Goal: Contribute content

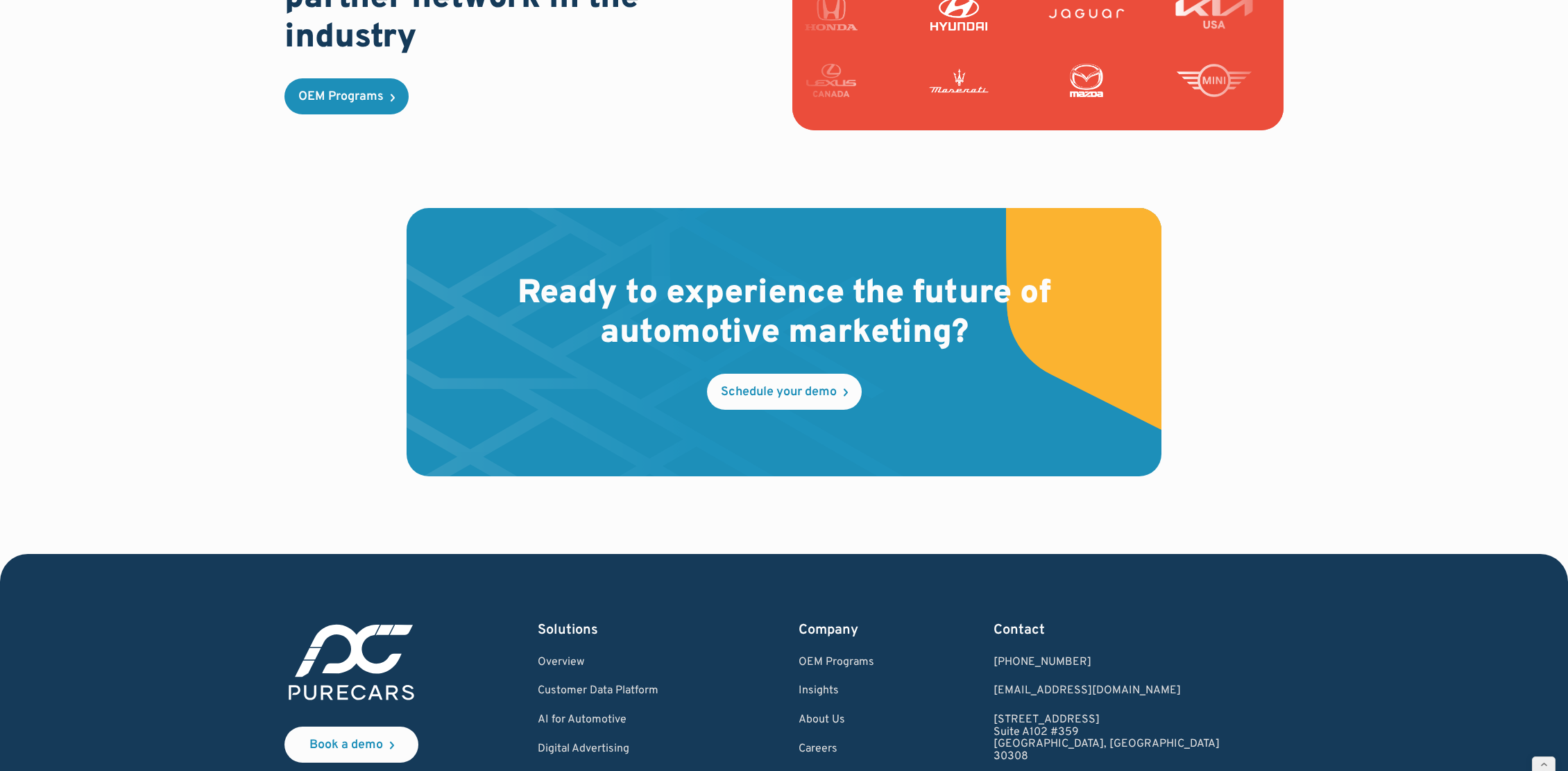
scroll to position [3635, 0]
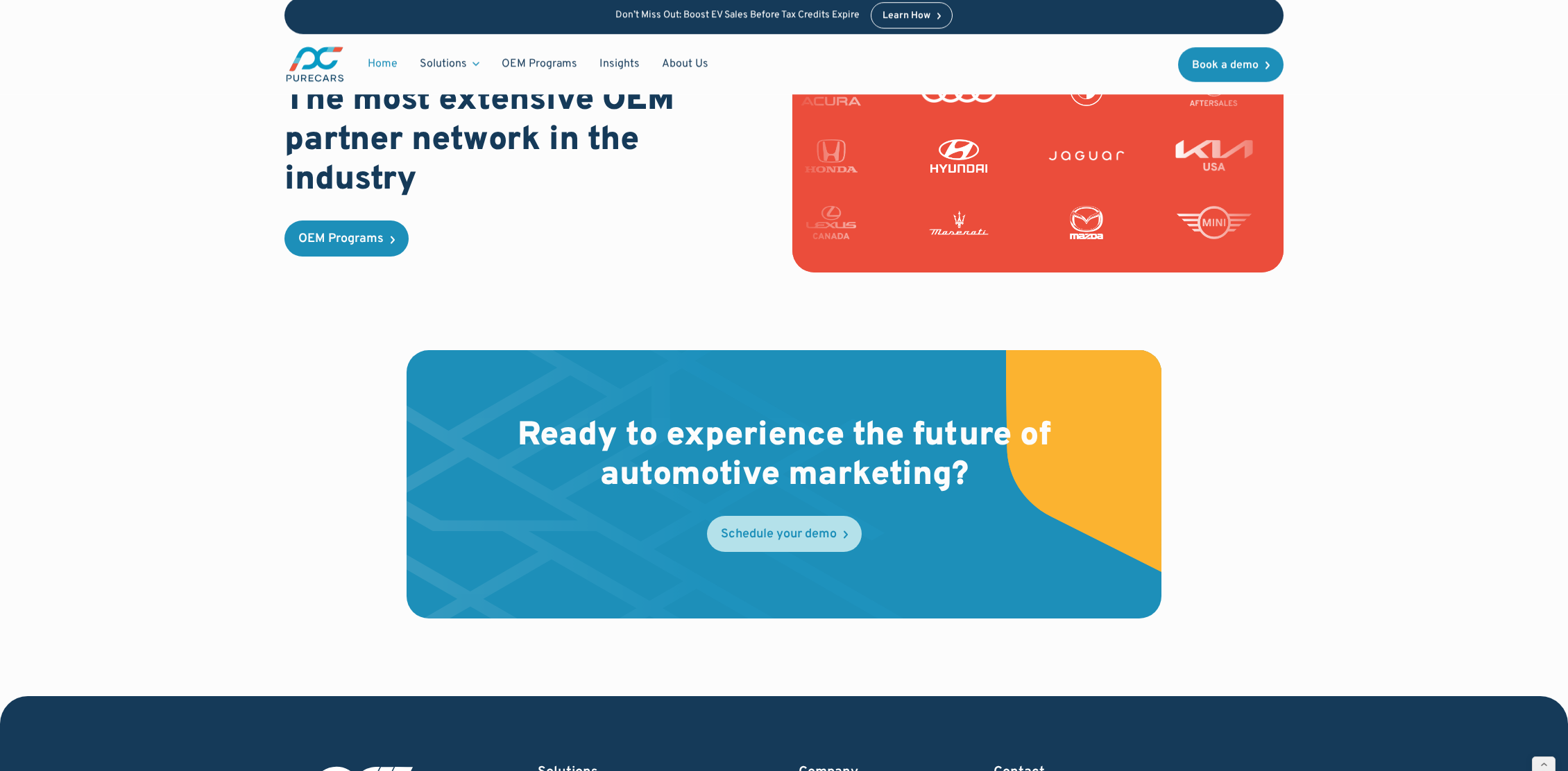
click at [775, 537] on div "Schedule your demo" at bounding box center [779, 535] width 116 height 12
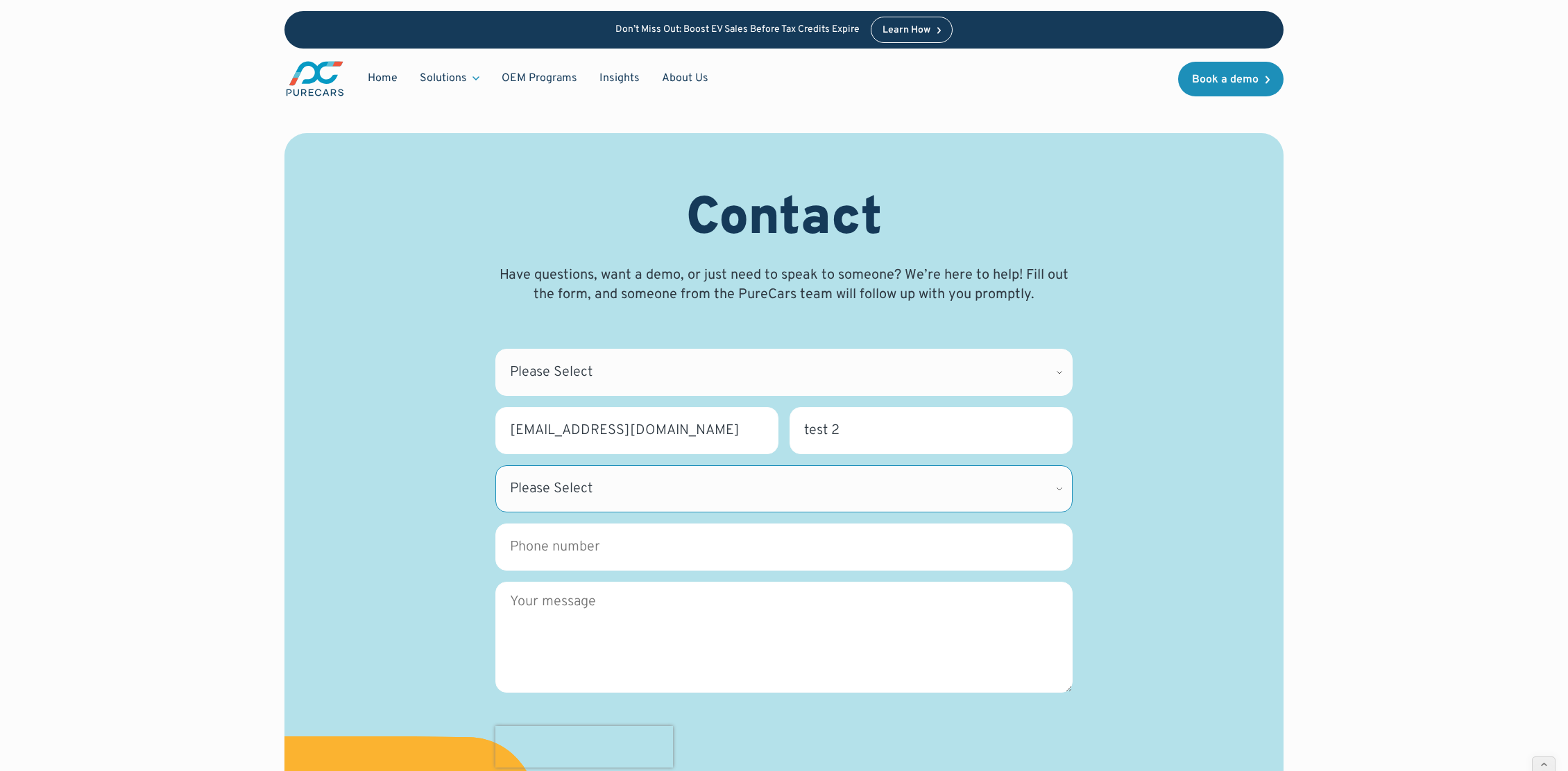
click at [999, 486] on select "Please Select Alabama Alaska Alberta Arizona Arkansas British Columbia Californ…" at bounding box center [784, 489] width 577 height 47
click at [784, 374] on select "Please Select CDK Support Sales Support Billing Press Other" at bounding box center [784, 372] width 577 height 47
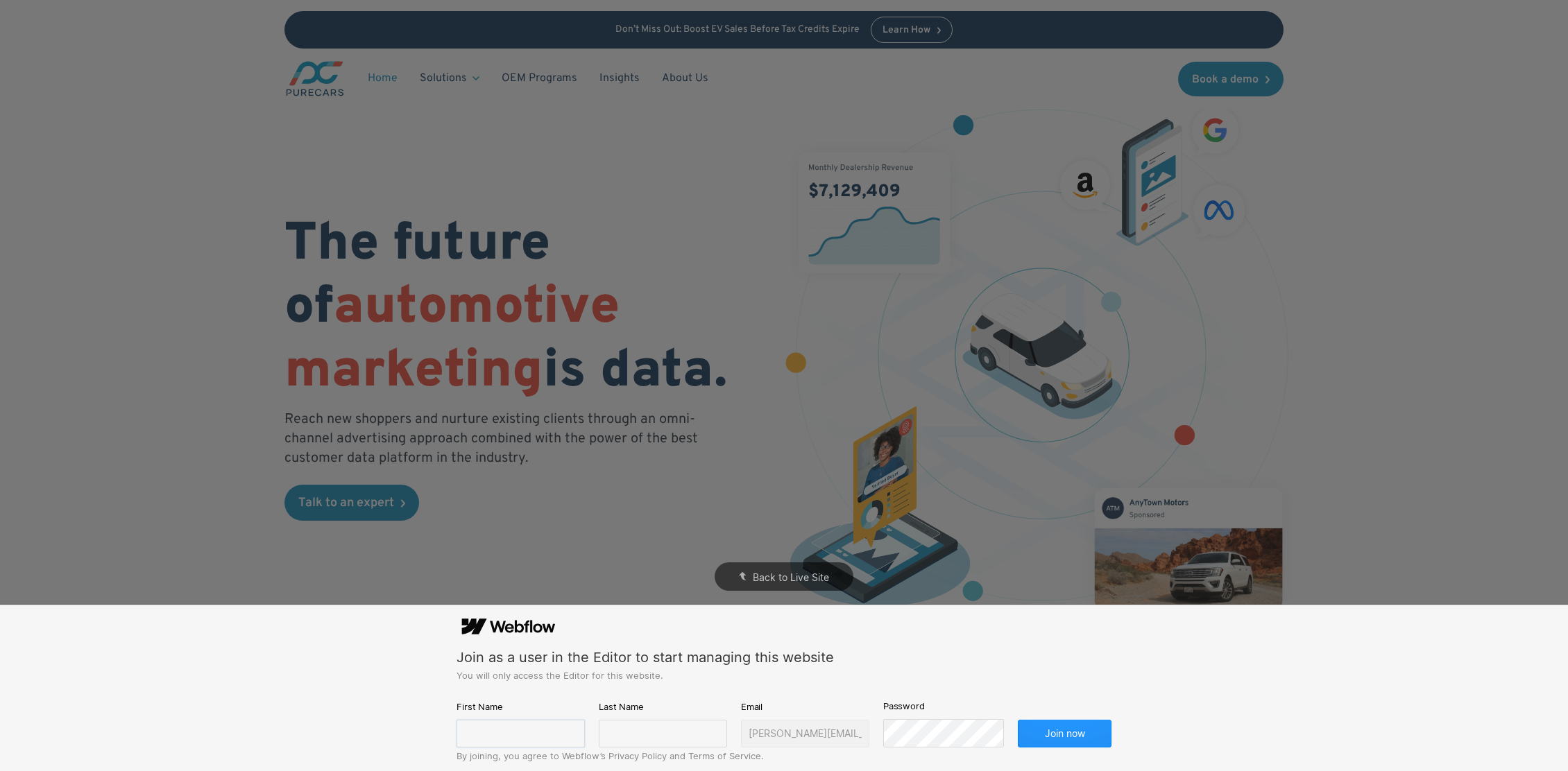
click at [492, 617] on input "text" at bounding box center [521, 734] width 129 height 28
click at [512, 617] on input "text" at bounding box center [521, 734] width 129 height 28
type input "[PERSON_NAME]"
click at [668, 617] on input "text" at bounding box center [663, 734] width 129 height 28
type input "[PERSON_NAME]"
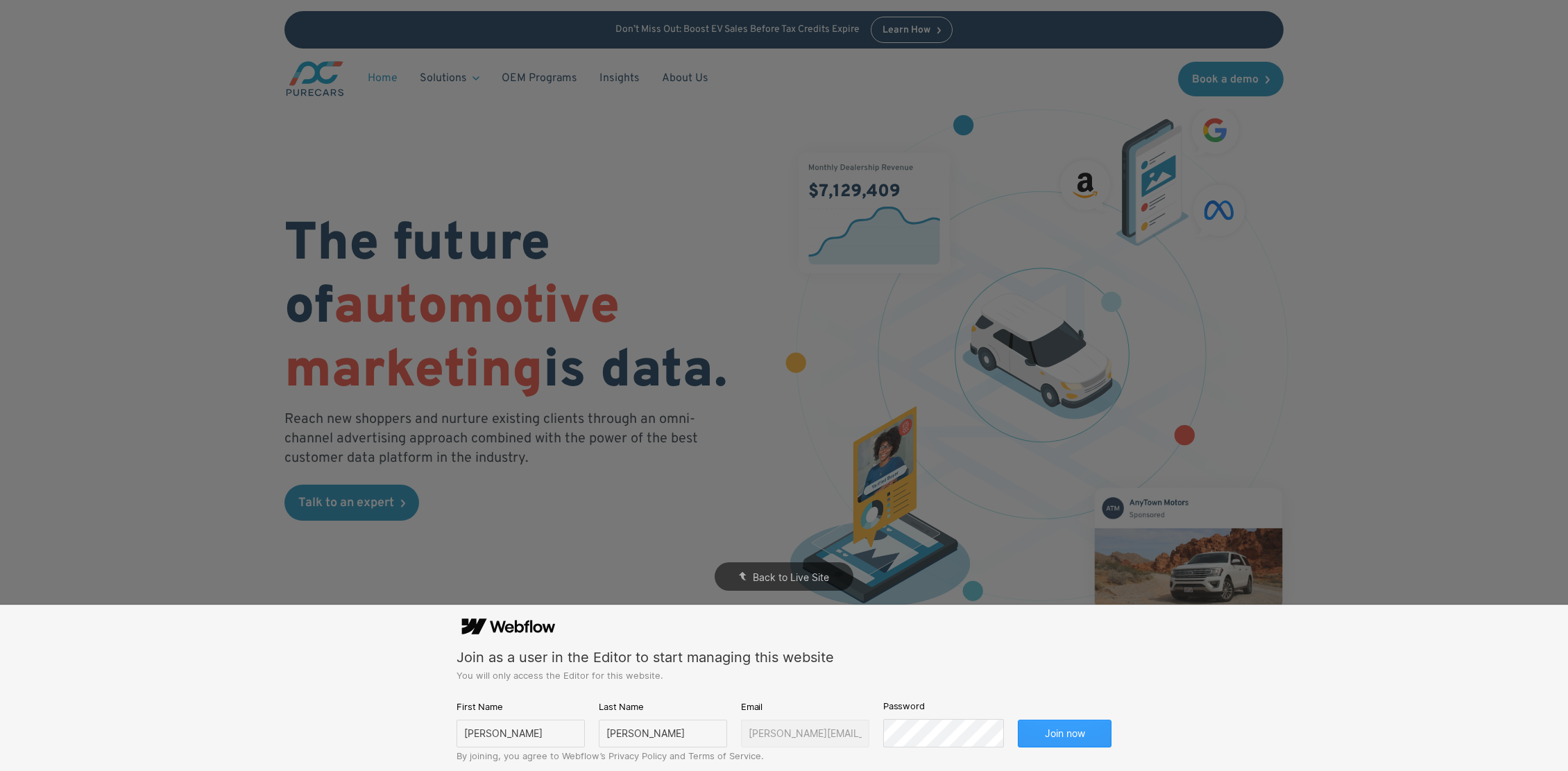
click at [1086, 617] on button "Join now" at bounding box center [1064, 734] width 94 height 28
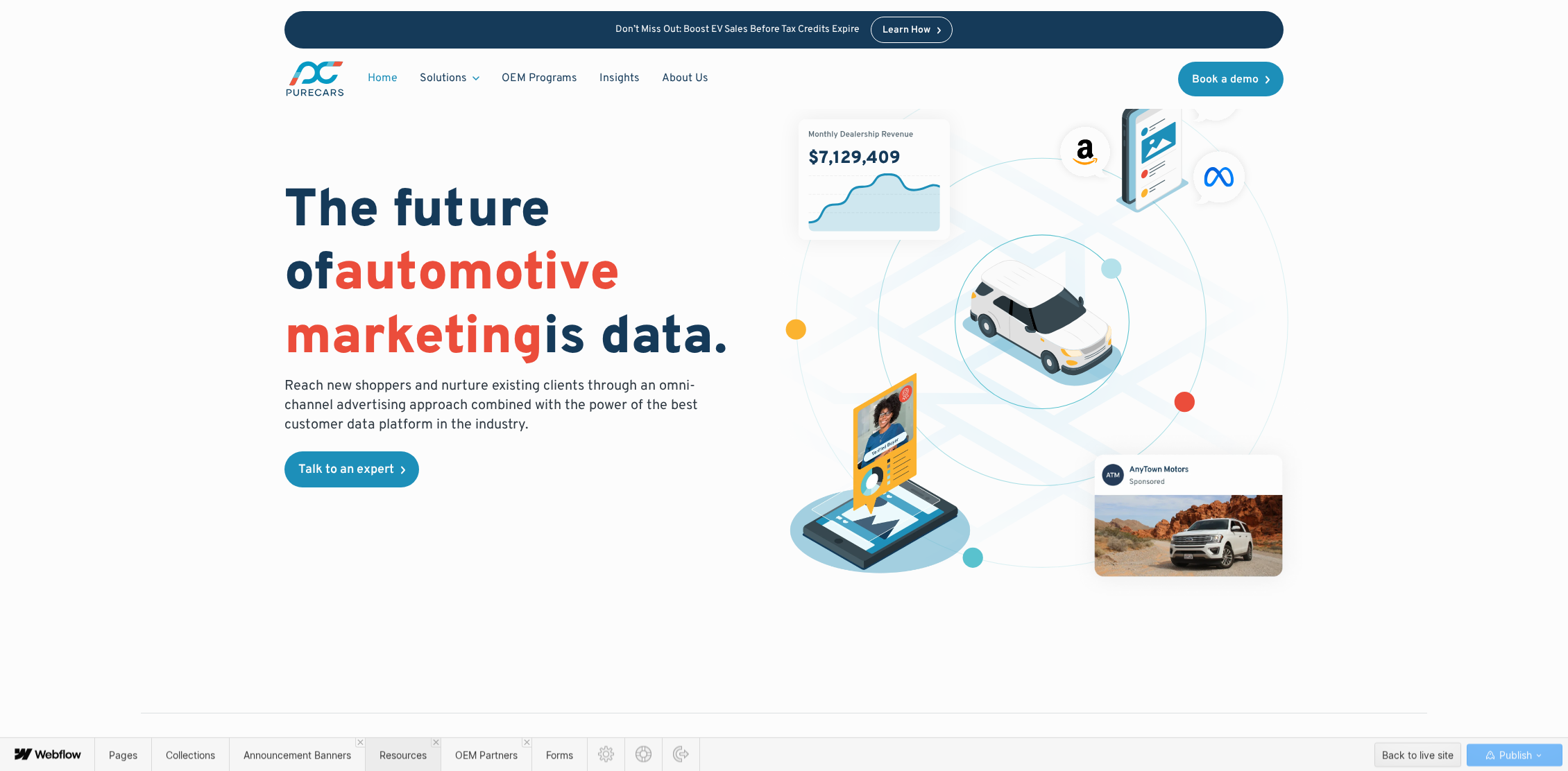
click at [411, 617] on span "Resources" at bounding box center [402, 755] width 47 height 12
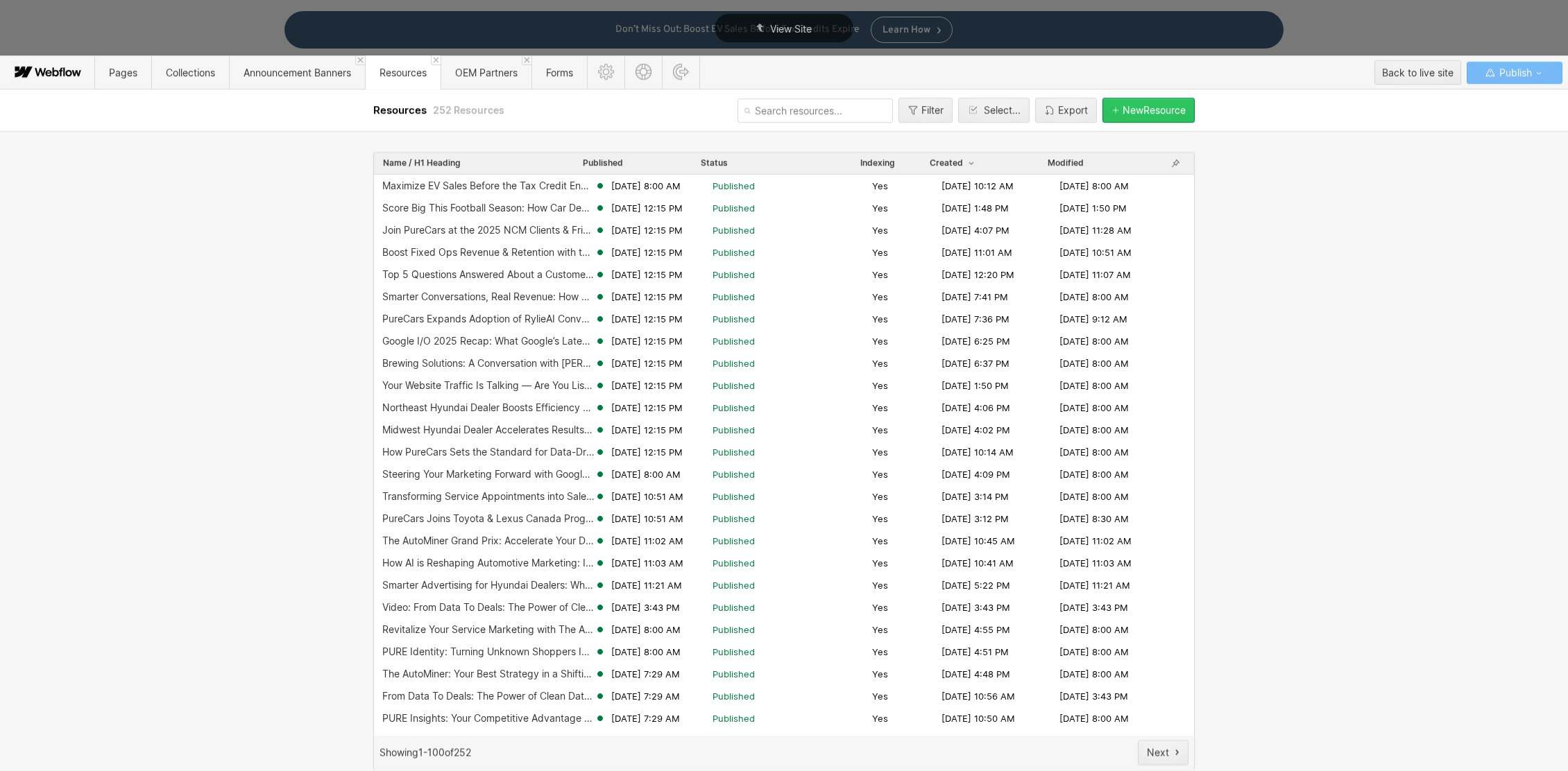
click at [1175, 107] on div "New Resource" at bounding box center [1154, 110] width 63 height 11
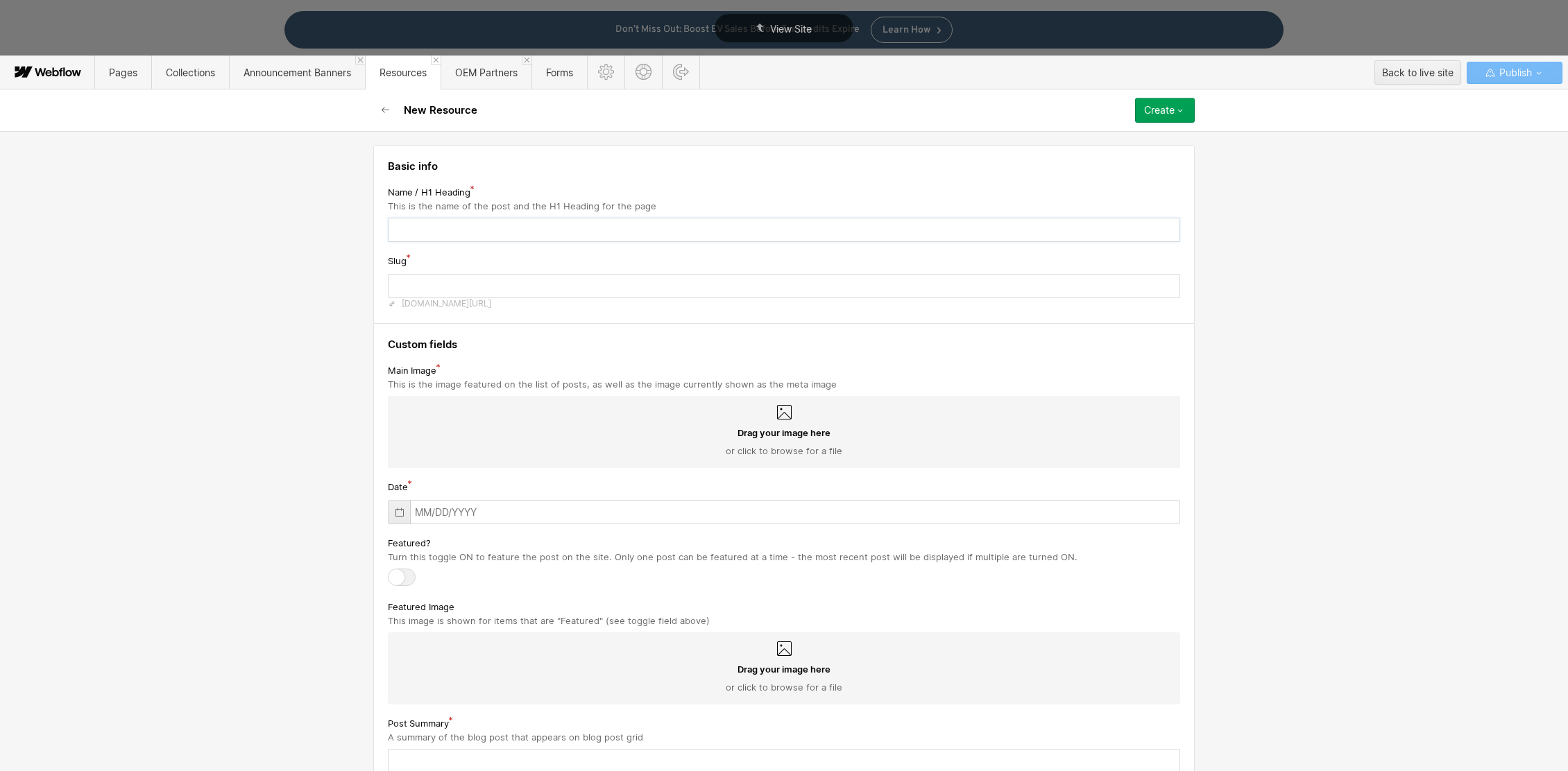
click at [509, 230] on input "text" at bounding box center [784, 229] width 792 height 24
paste input "PureCars is Heading to Digital Dealer [GEOGRAPHIC_DATA] — See You There!"
type input "PureCars is Heading to Digital Dealer [GEOGRAPHIC_DATA] — See You There!"
type input "purecars-is-heading-to-digital-dealer-las-vegas----see-you-there"
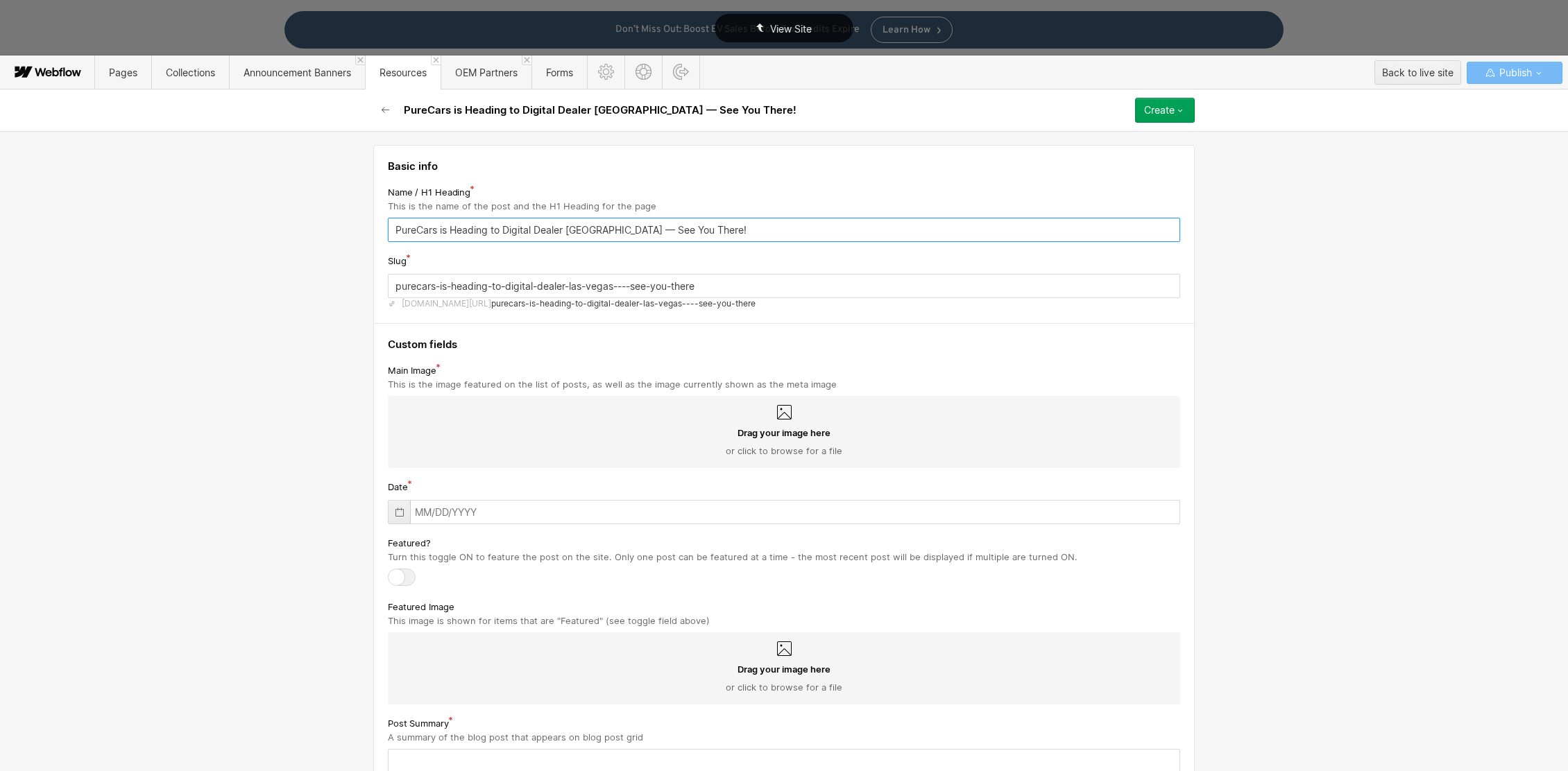
type input "PureCars is Heading to Digital Dealer [GEOGRAPHIC_DATA] — See You There!"
click at [793, 426] on div "Drag your image here or click to browse for a file" at bounding box center [784, 432] width 792 height 72
click at [0, 0] on input "Drag your image here or click to browse for a file" at bounding box center [0, 0] width 0 height 0
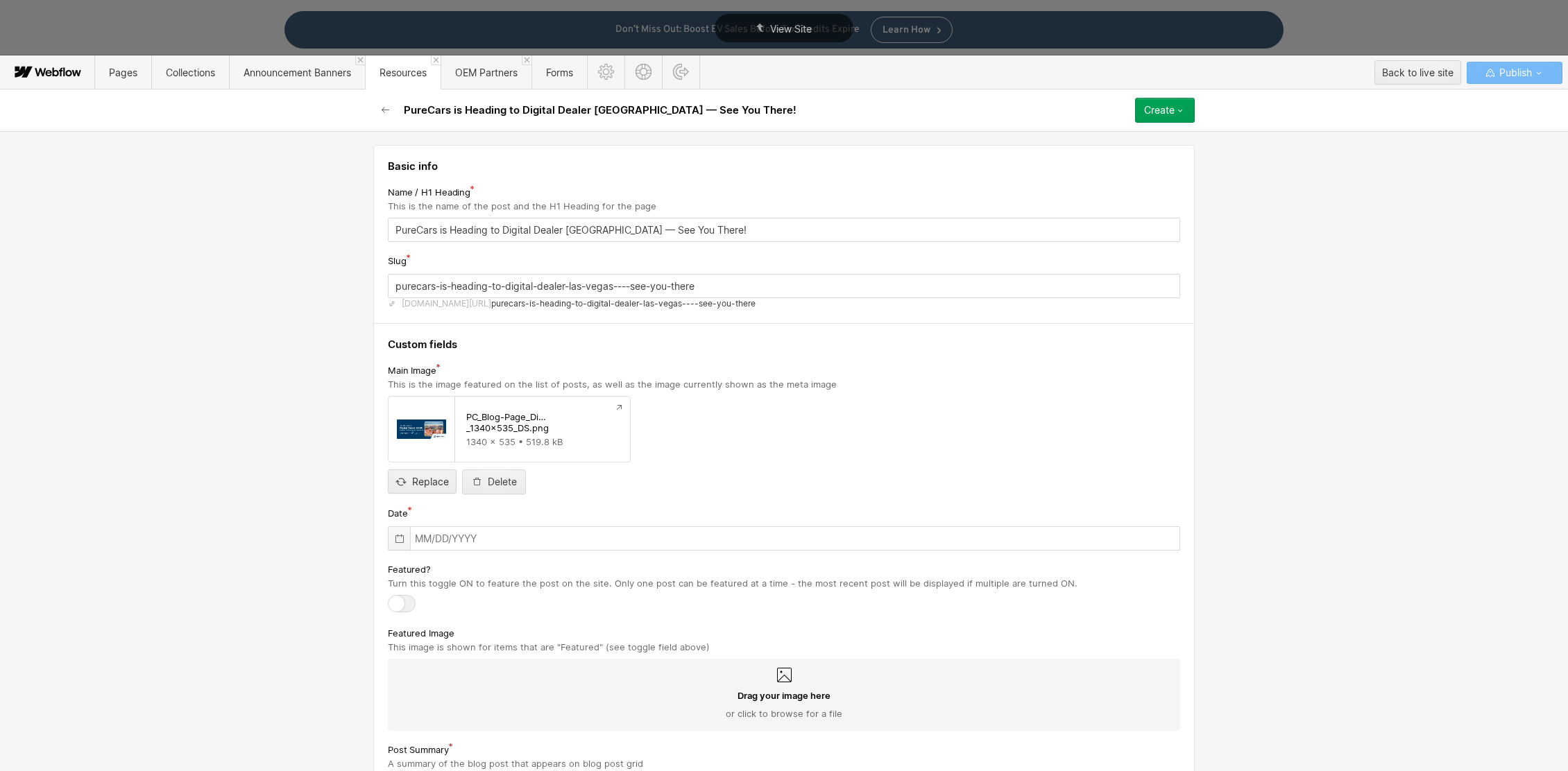
click at [394, 539] on icon at bounding box center [400, 539] width 11 height 11
click at [542, 577] on button "button" at bounding box center [549, 572] width 15 height 15
click at [494, 617] on div "11" at bounding box center [499, 646] width 21 height 21
type input "[DATE]"
drag, startPoint x: 401, startPoint y: 607, endPoint x: 432, endPoint y: 615, distance: 32.0
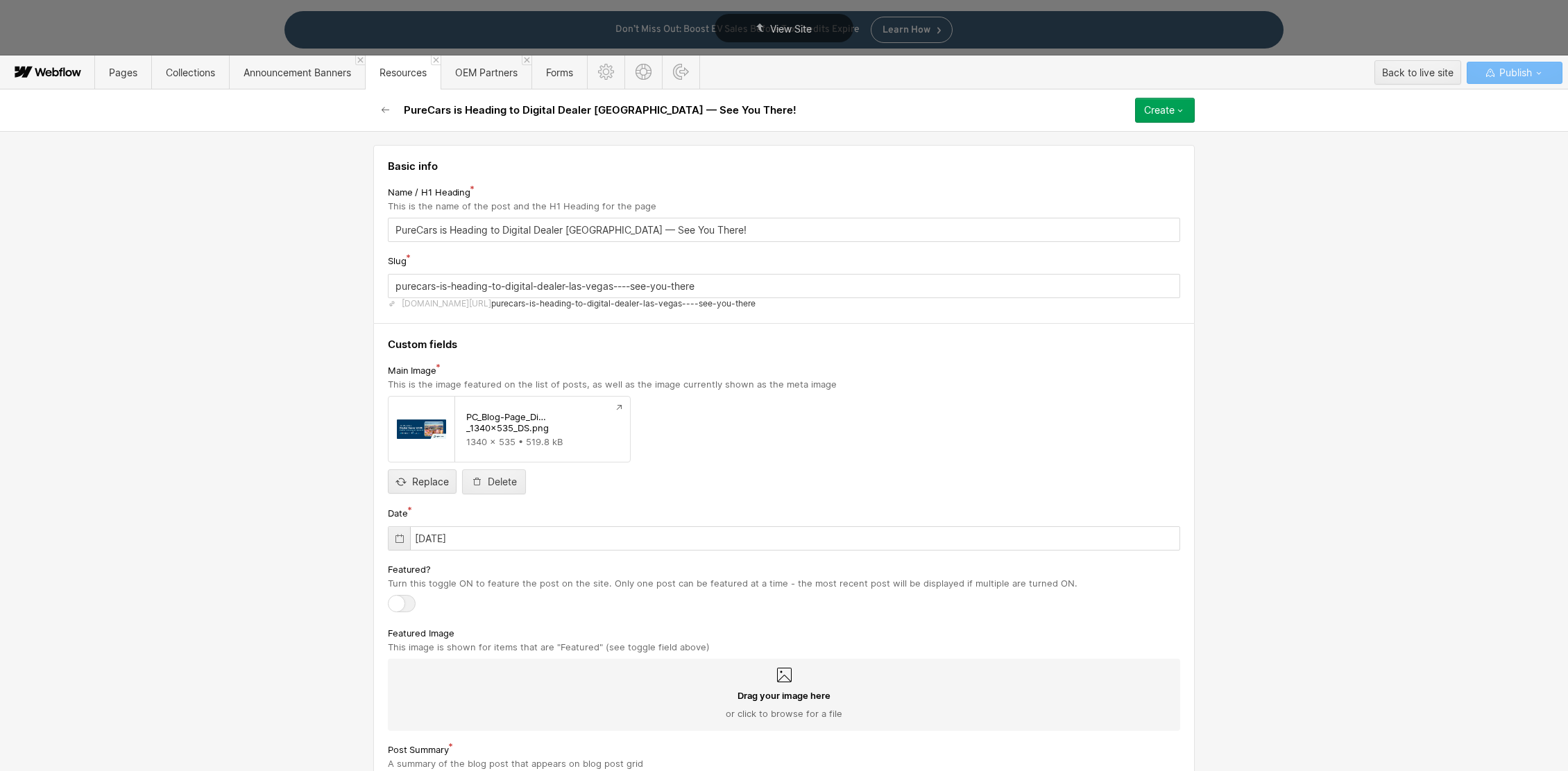
click at [401, 606] on div at bounding box center [402, 603] width 28 height 17
click at [0, 0] on input "checkbox" at bounding box center [0, 0] width 0 height 0
click at [790, 617] on div "Drag your image here or click to browse for a file" at bounding box center [784, 695] width 792 height 72
click at [0, 0] on input "Drag your image here or click to browse for a file" at bounding box center [0, 0] width 0 height 0
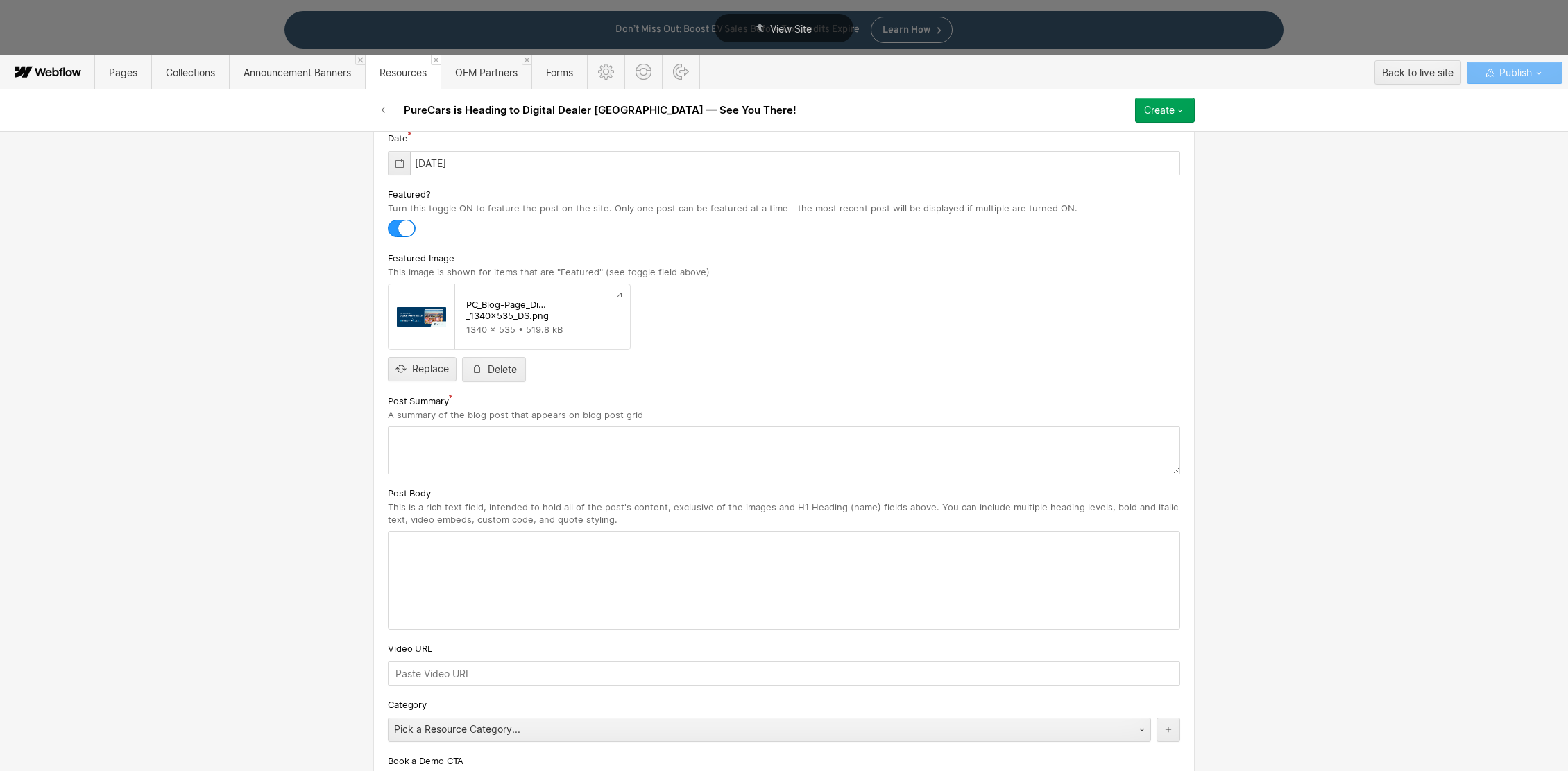
scroll to position [407, 0]
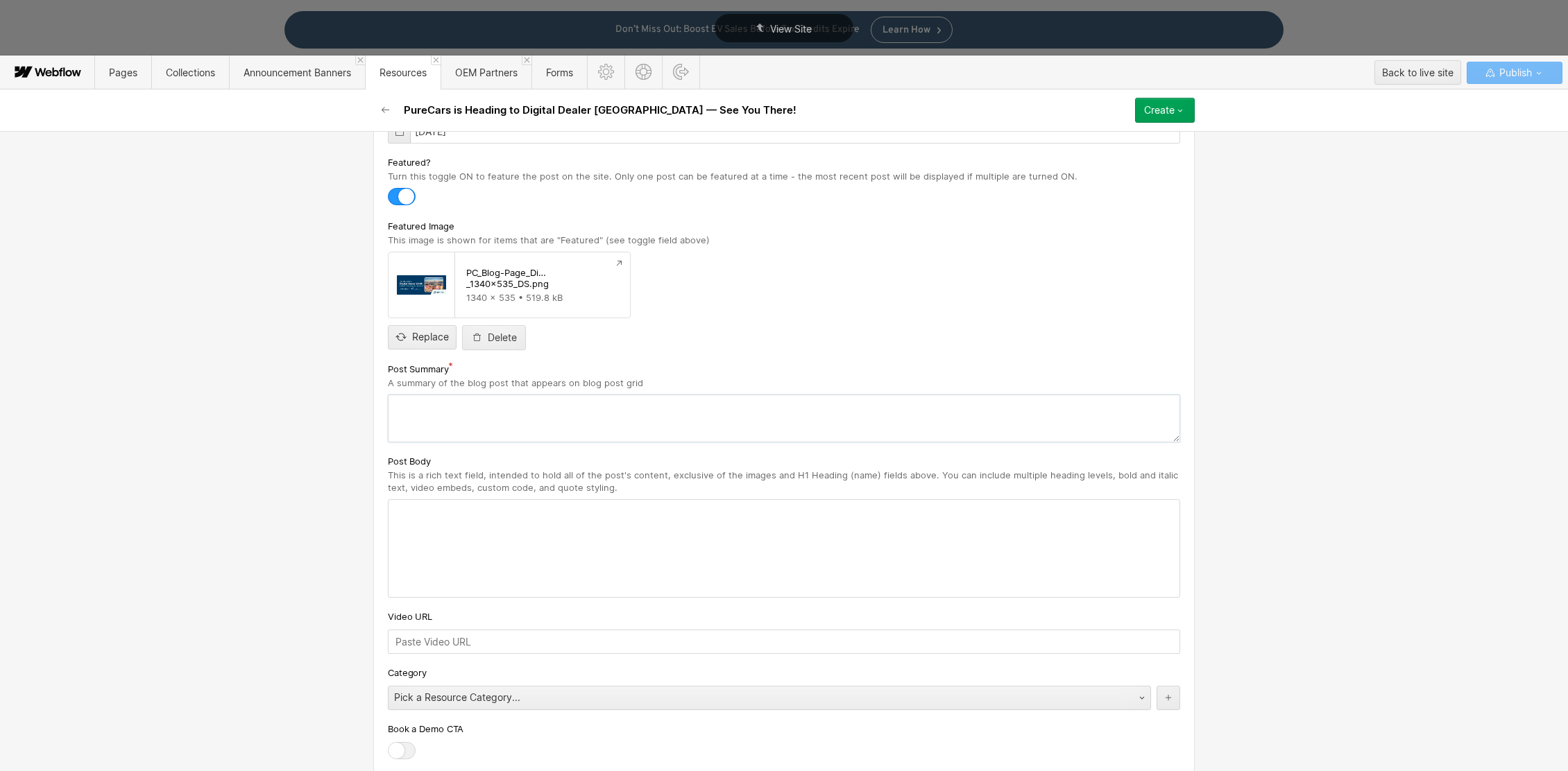
click at [663, 413] on textarea at bounding box center [784, 419] width 792 height 48
paste textarea "We’re excited to announce that PureCars will be front and center at the Digital…"
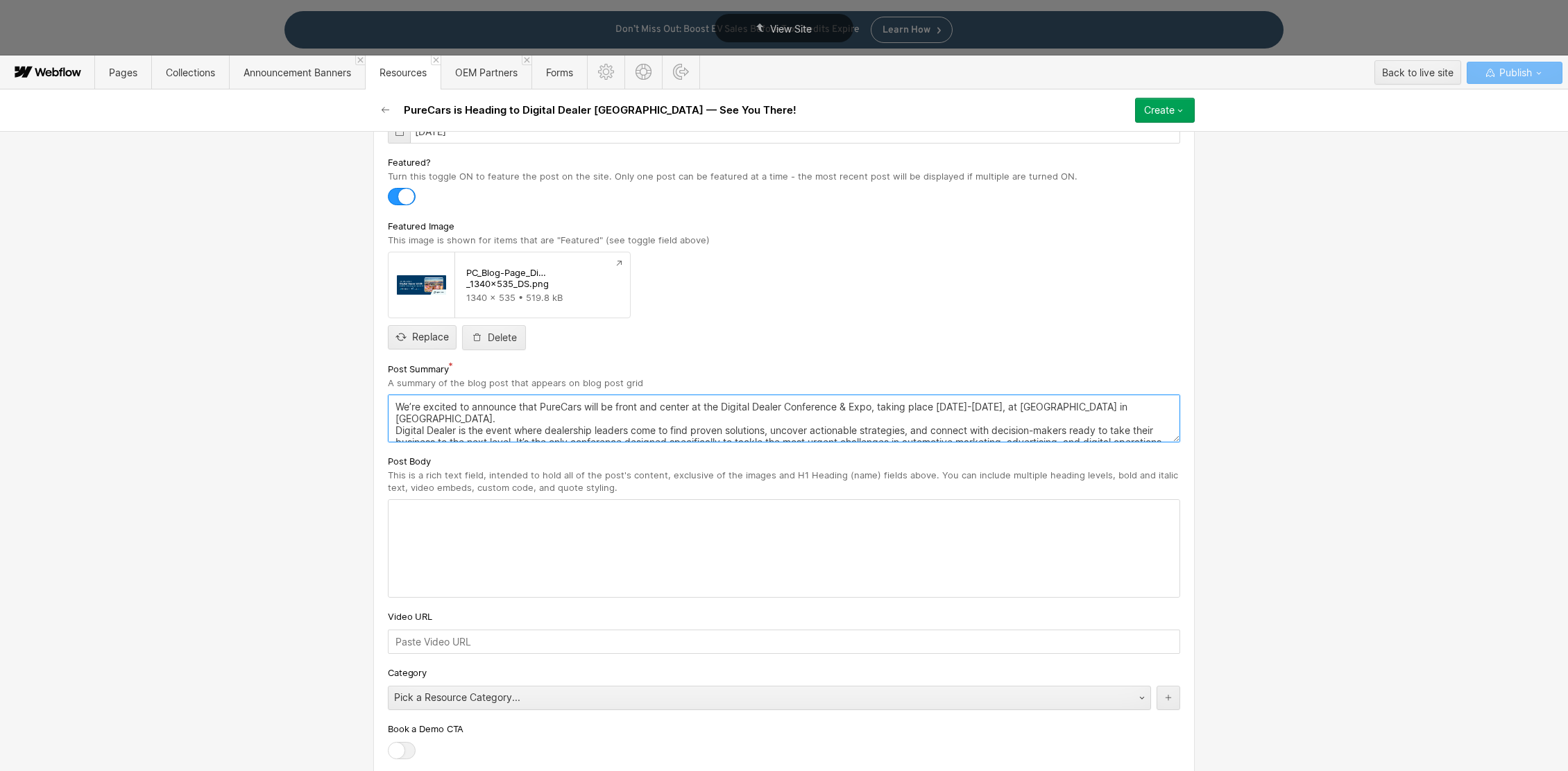
scroll to position [29, 0]
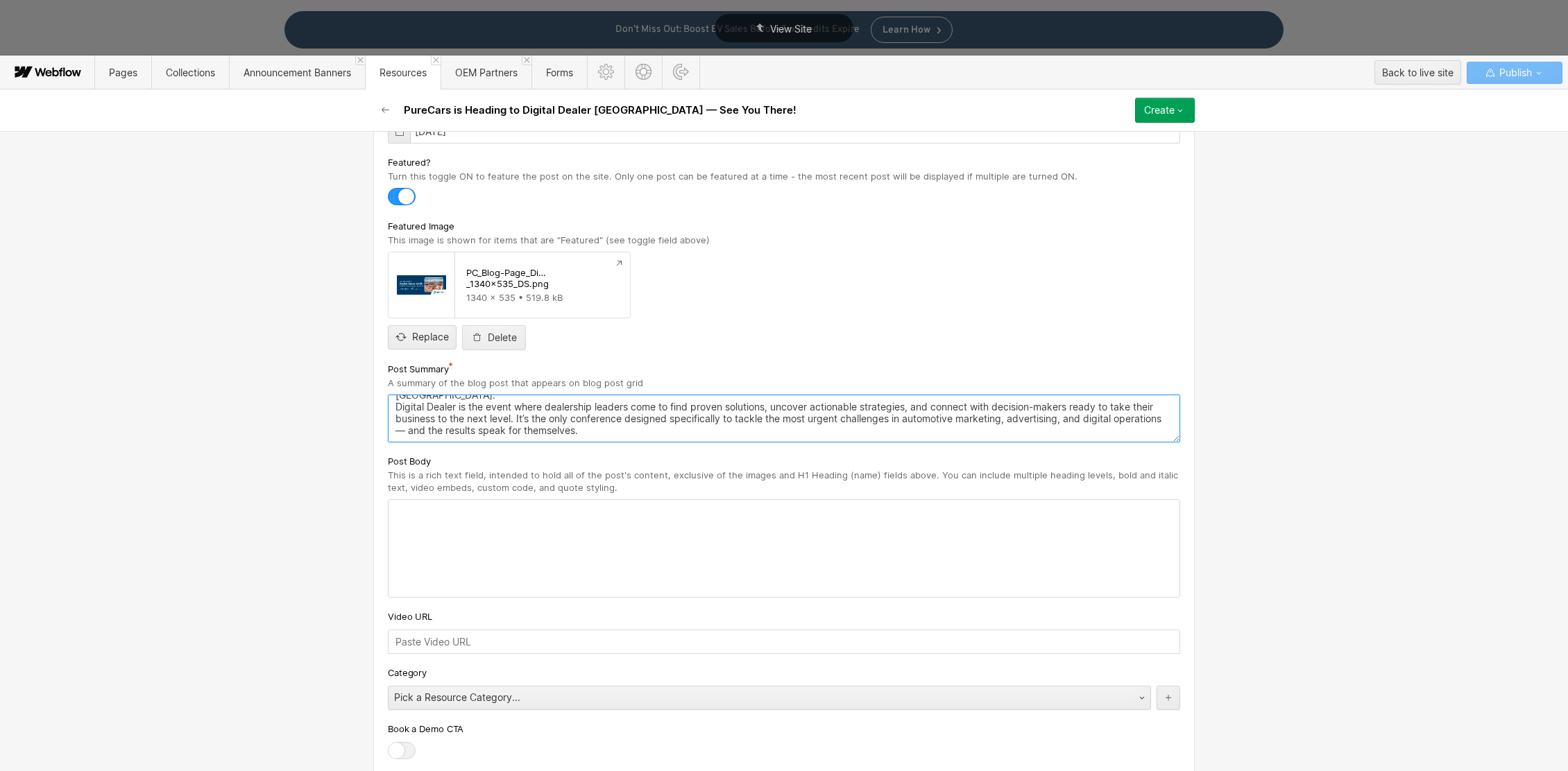
type textarea "We’re excited to announce that PureCars will be front and center at the Digital…"
click at [447, 527] on div at bounding box center [784, 548] width 791 height 97
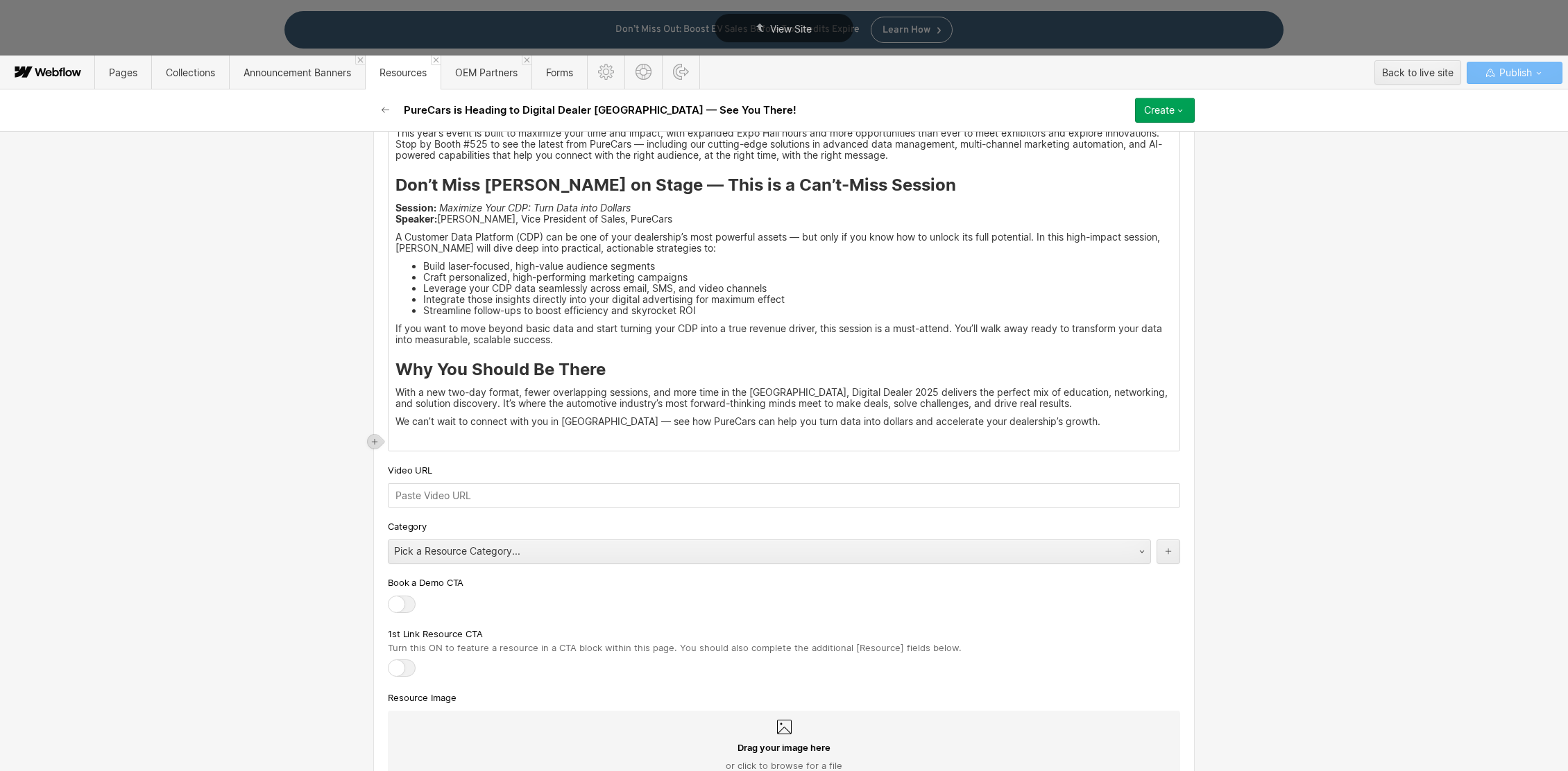
scroll to position [891, 0]
click at [568, 556] on div "Pick a Resource Category..." at bounding box center [755, 549] width 734 height 22
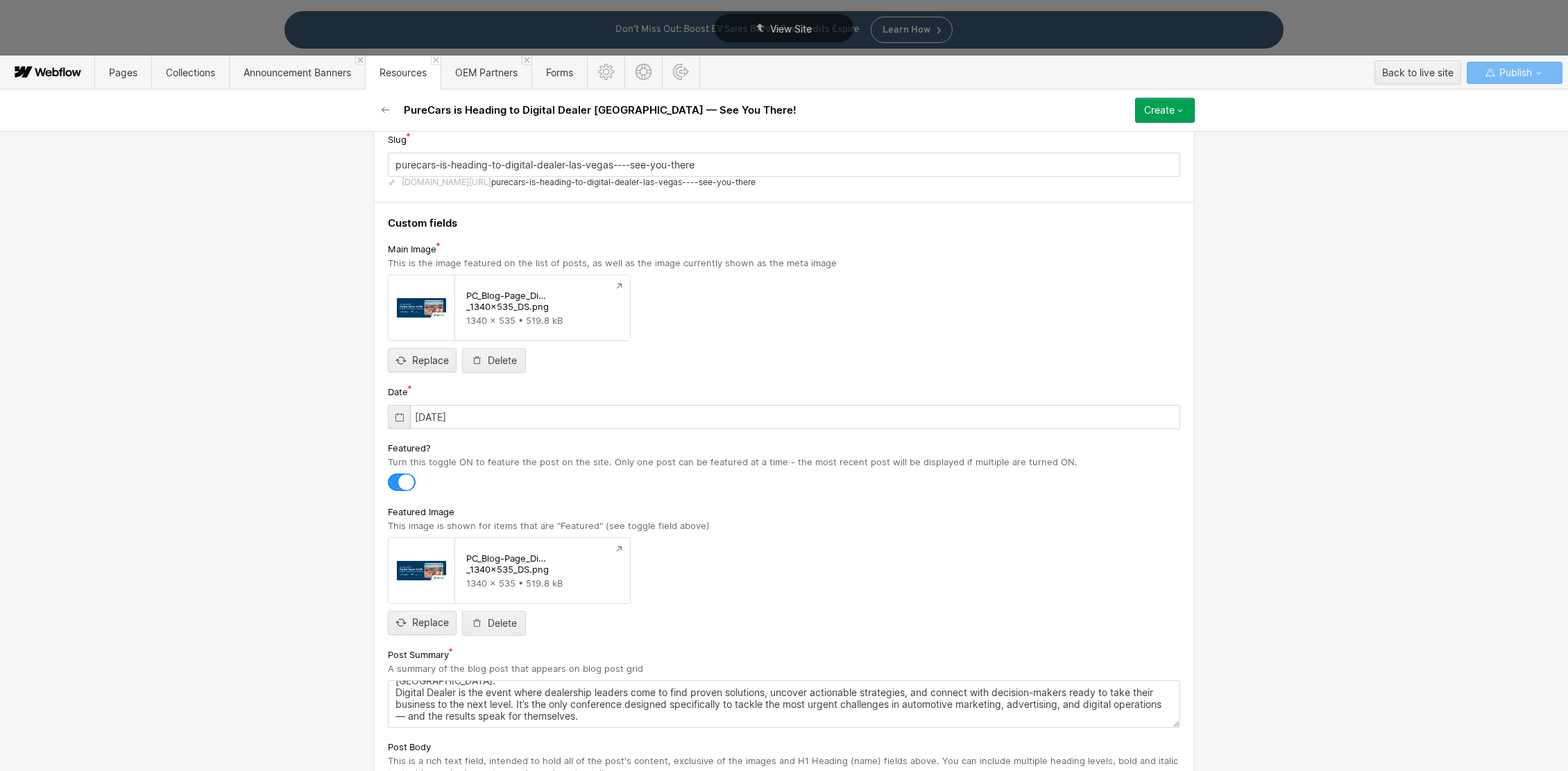
scroll to position [0, 0]
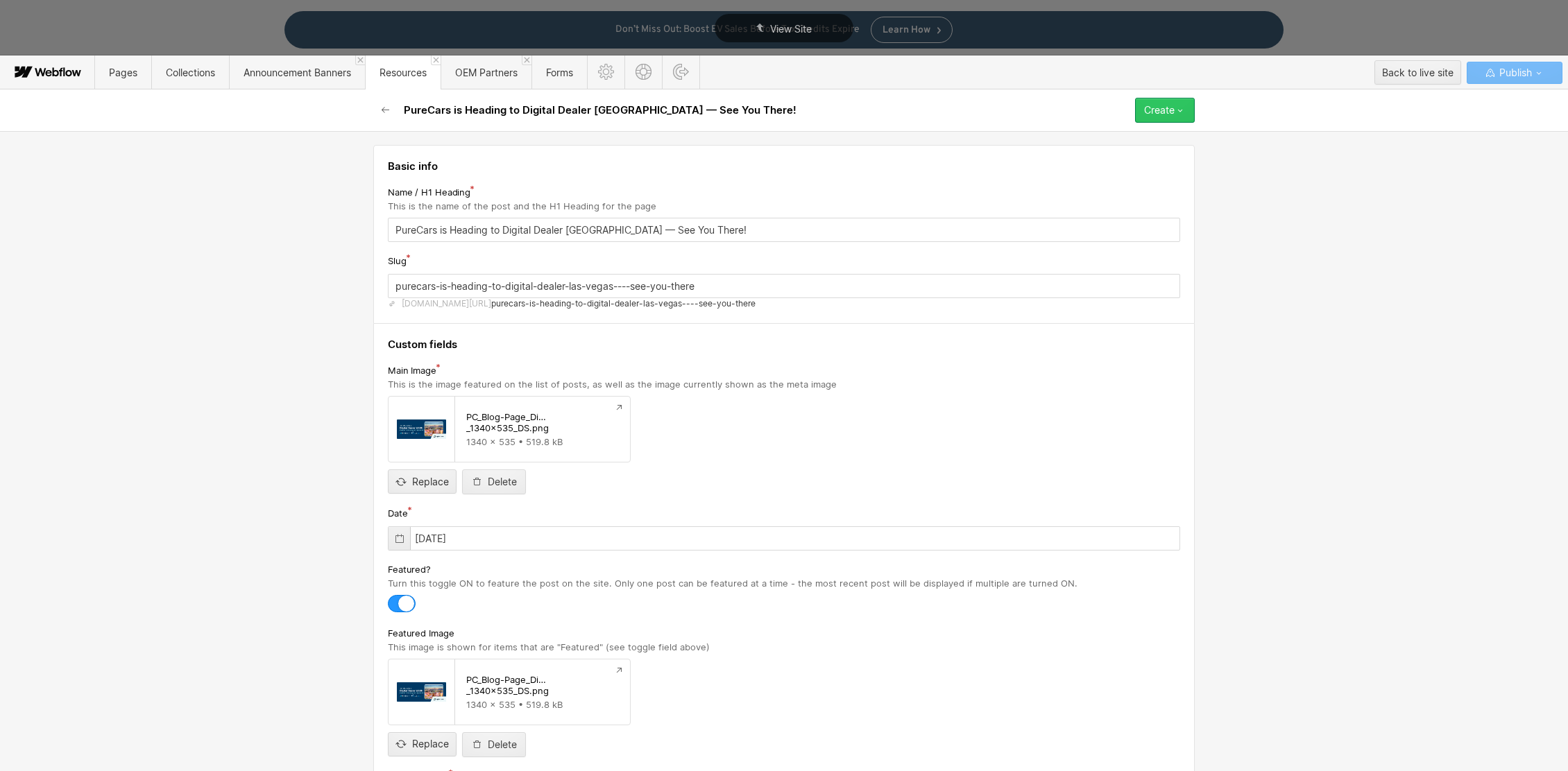
click at [1182, 110] on icon "button" at bounding box center [1180, 110] width 11 height 11
click at [1122, 136] on div "Save draft" at bounding box center [1125, 138] width 137 height 19
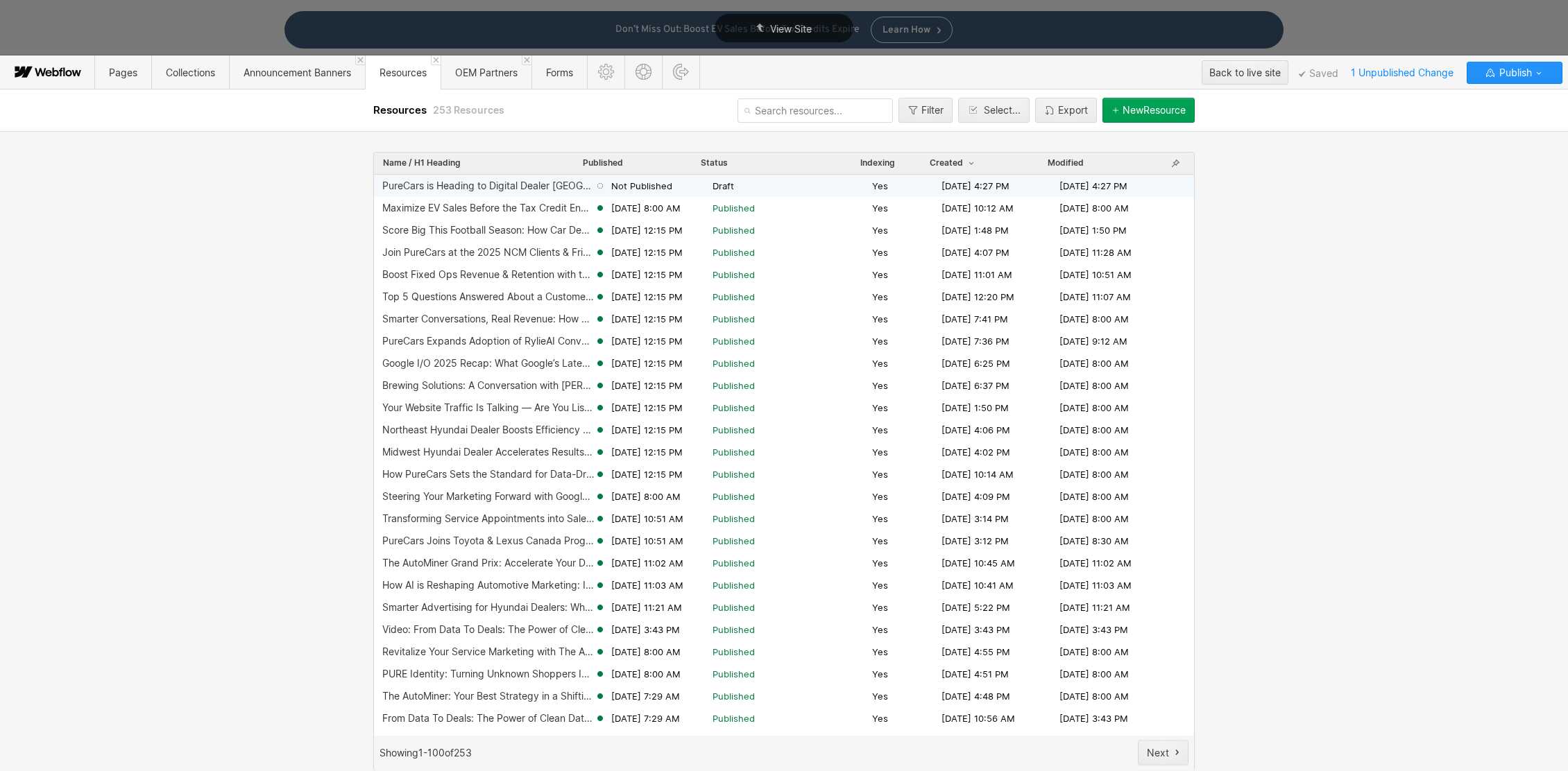
click at [677, 187] on div "Not Published" at bounding box center [653, 186] width 118 height 12
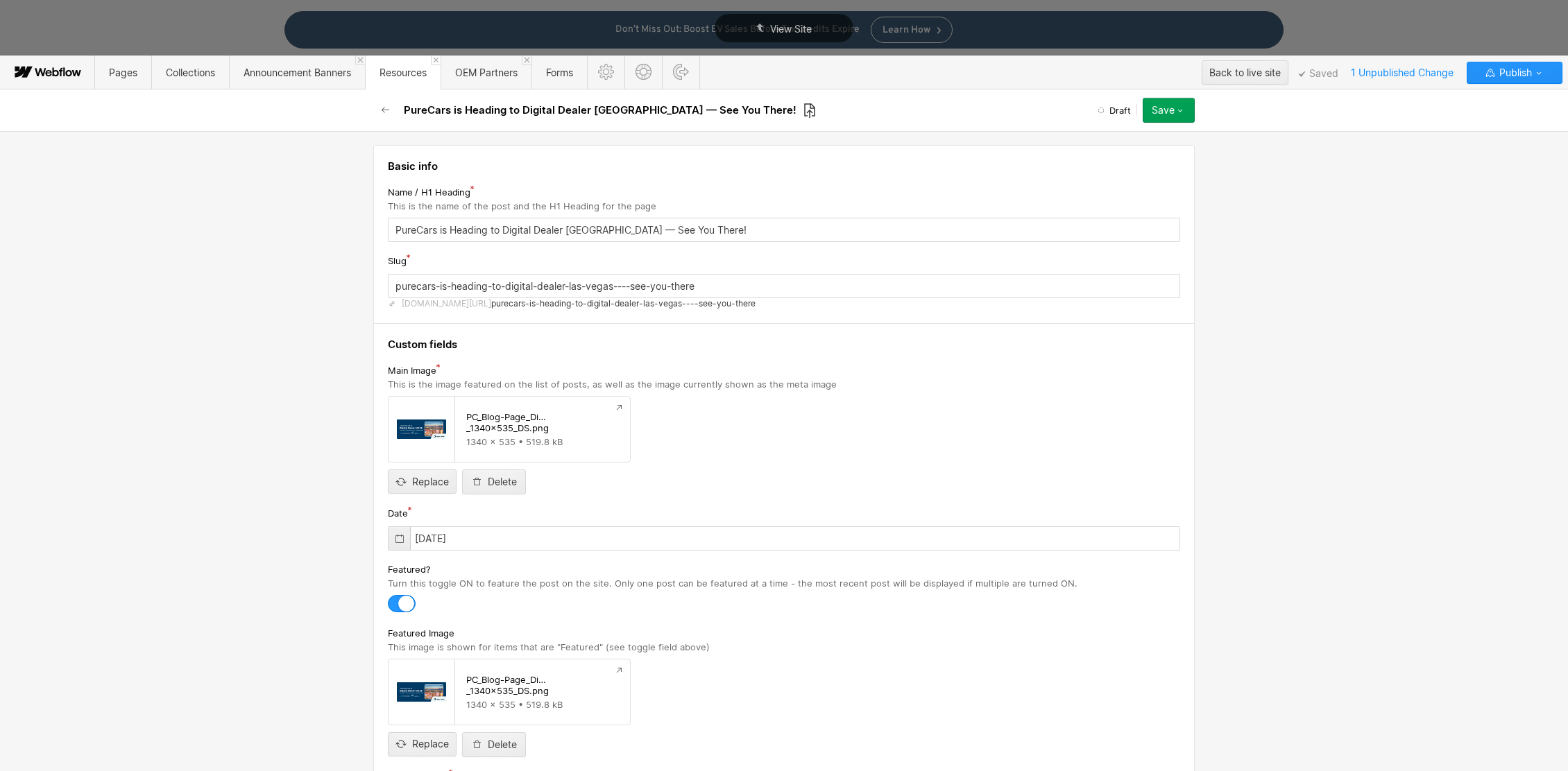
click at [803, 104] on icon at bounding box center [809, 111] width 12 height 16
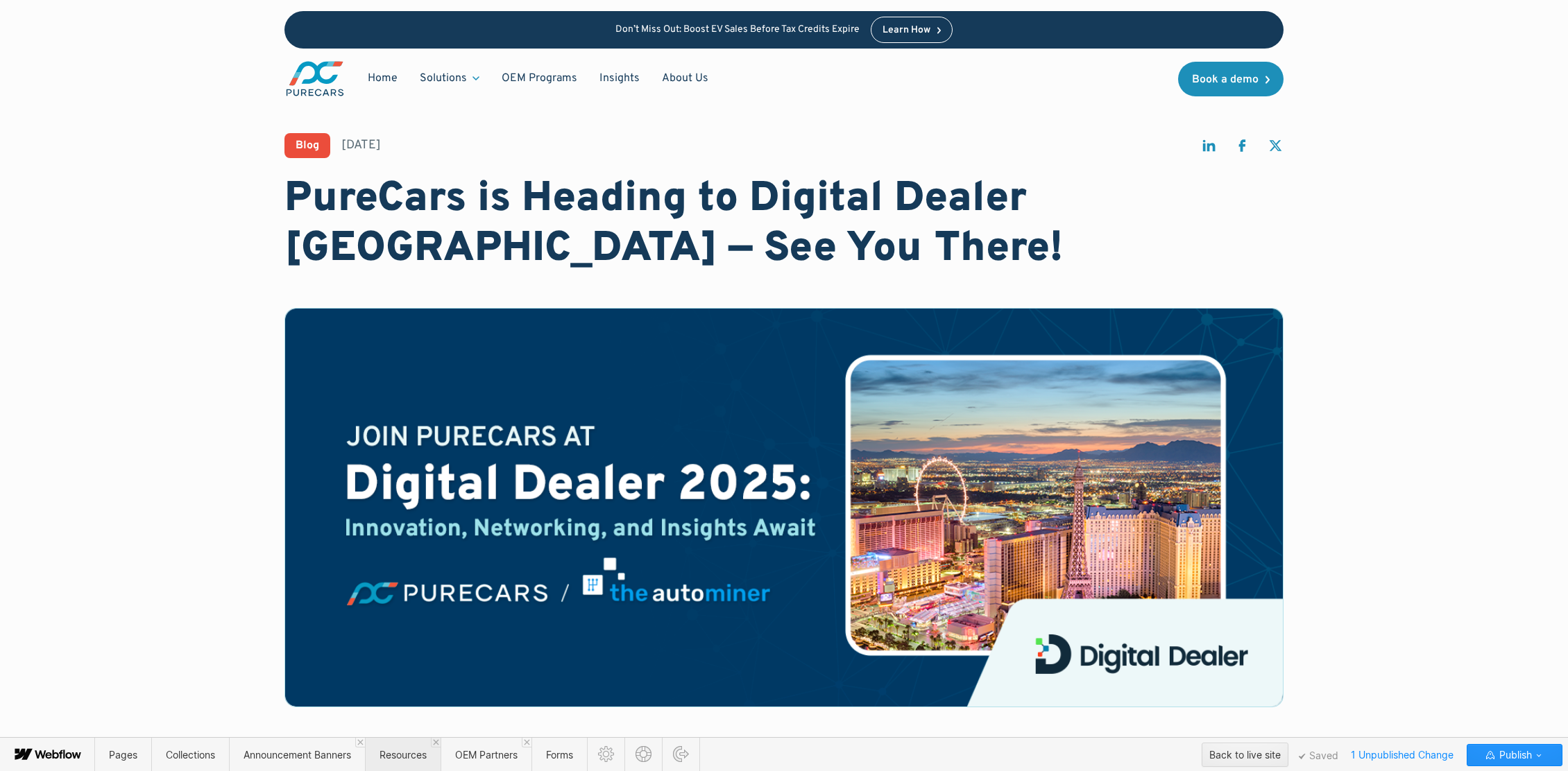
click at [409, 617] on span "Resources" at bounding box center [402, 755] width 47 height 12
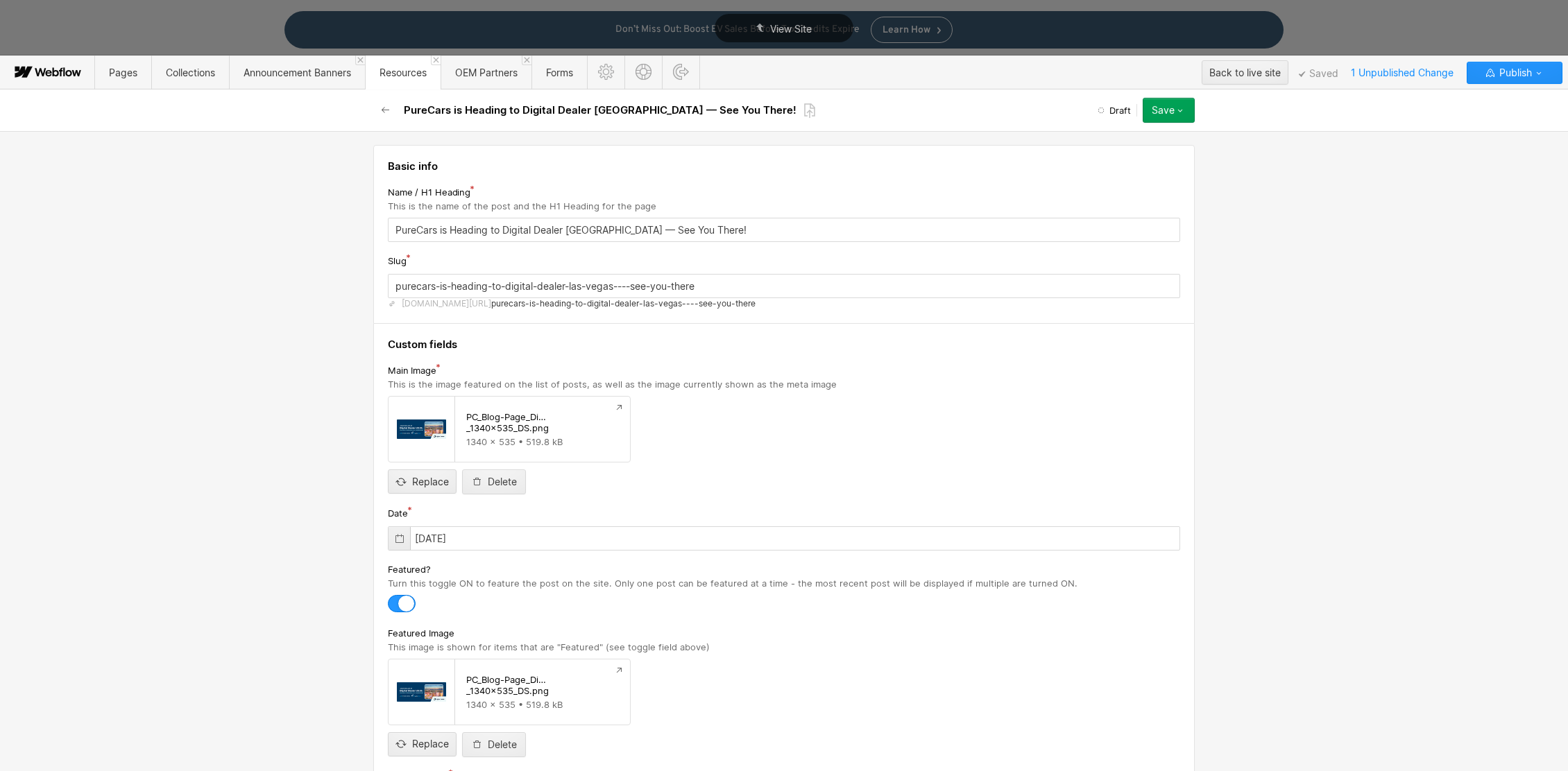
click at [1180, 107] on icon "button" at bounding box center [1180, 110] width 11 height 11
click at [1117, 195] on div "Schedule" at bounding box center [1125, 195] width 137 height 19
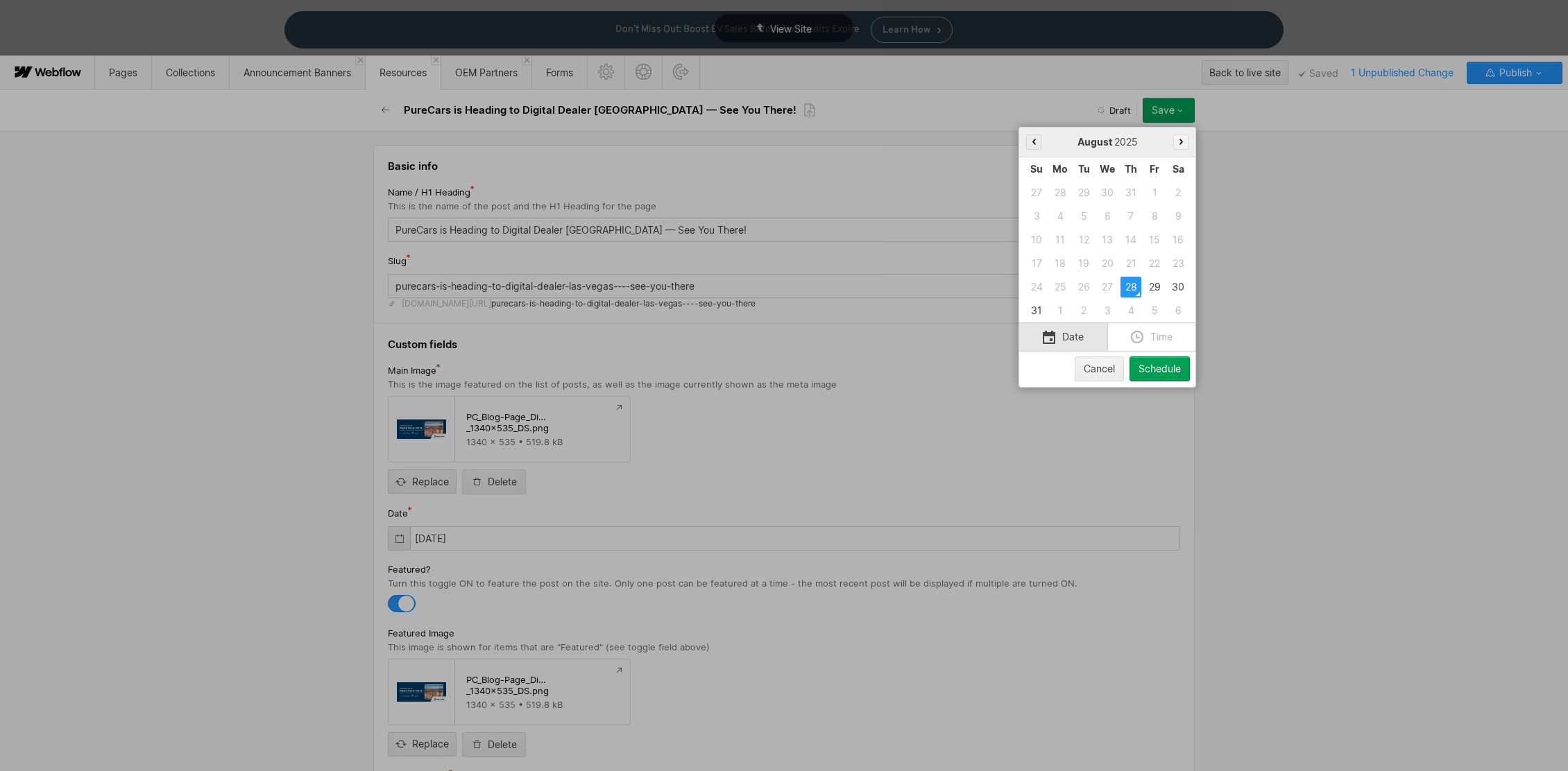
click at [1181, 145] on button "button" at bounding box center [1181, 142] width 15 height 15
click at [1132, 216] on div "11" at bounding box center [1130, 216] width 21 height 21
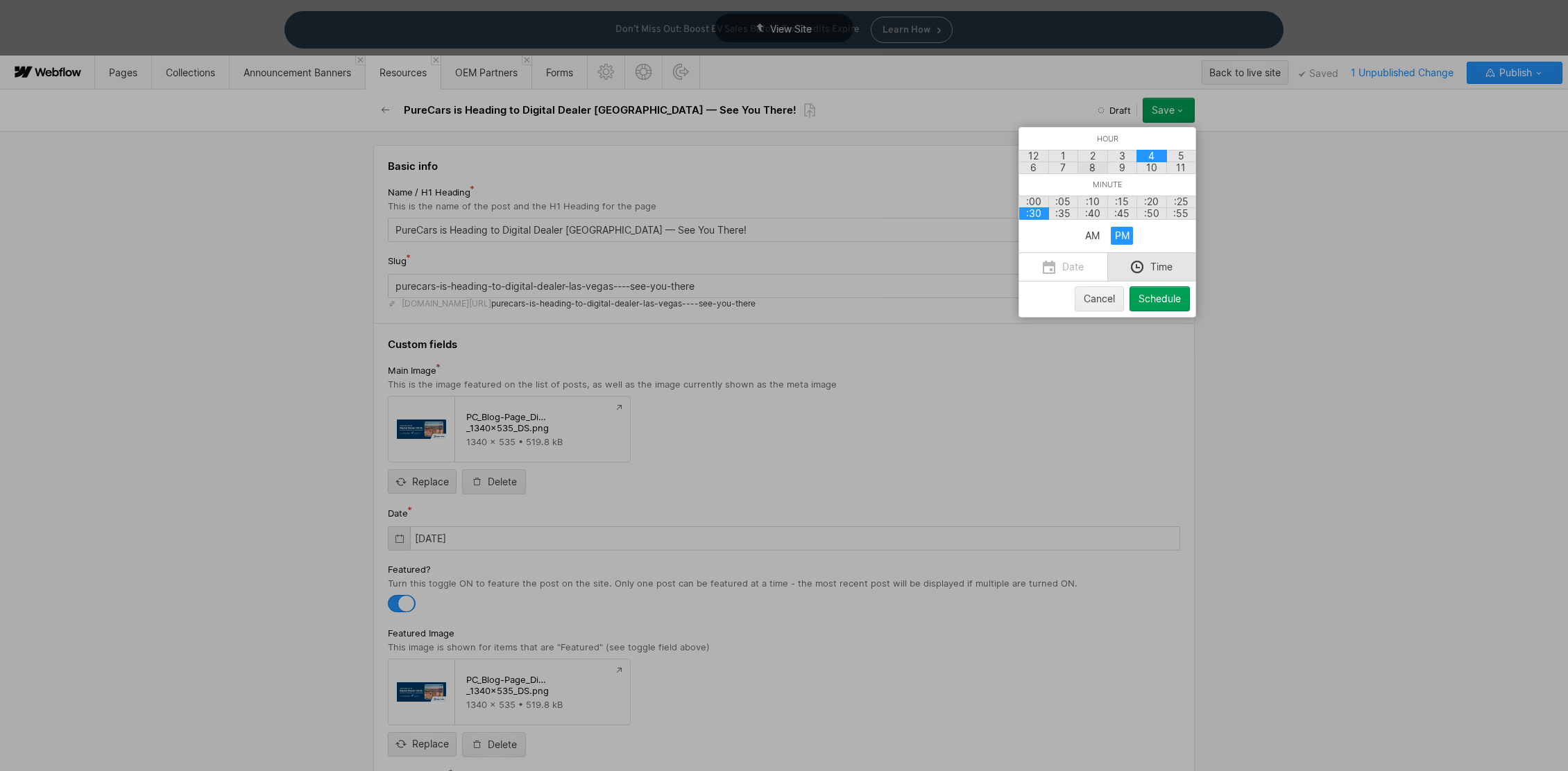
click at [1093, 169] on div "8" at bounding box center [1092, 168] width 30 height 12
click at [1042, 203] on div ":00" at bounding box center [1033, 202] width 30 height 12
click at [1091, 232] on div "AM" at bounding box center [1092, 236] width 22 height 18
click at [1174, 304] on div "Schedule" at bounding box center [1159, 299] width 42 height 11
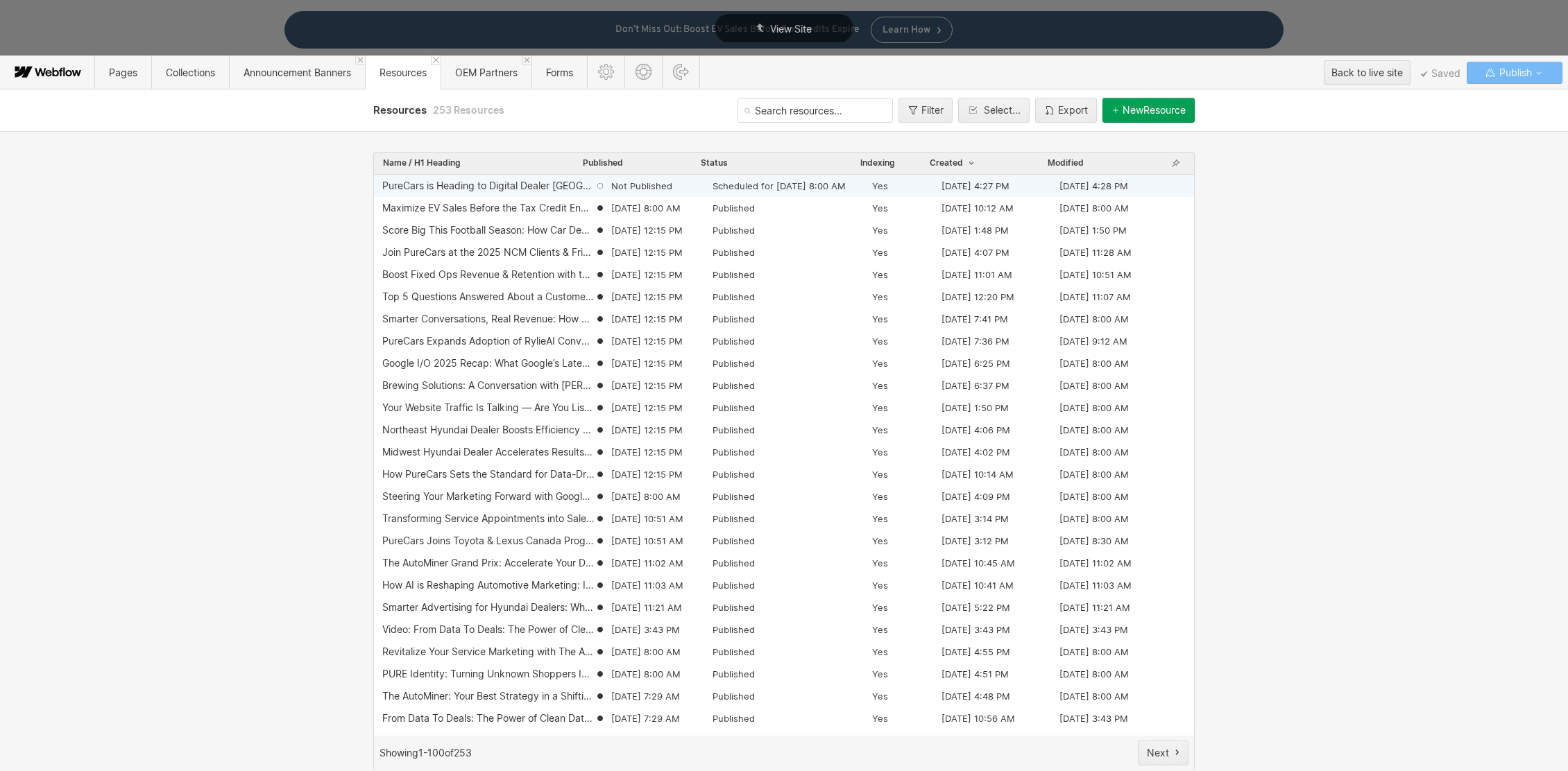
click at [693, 189] on div "Not Published" at bounding box center [653, 186] width 118 height 12
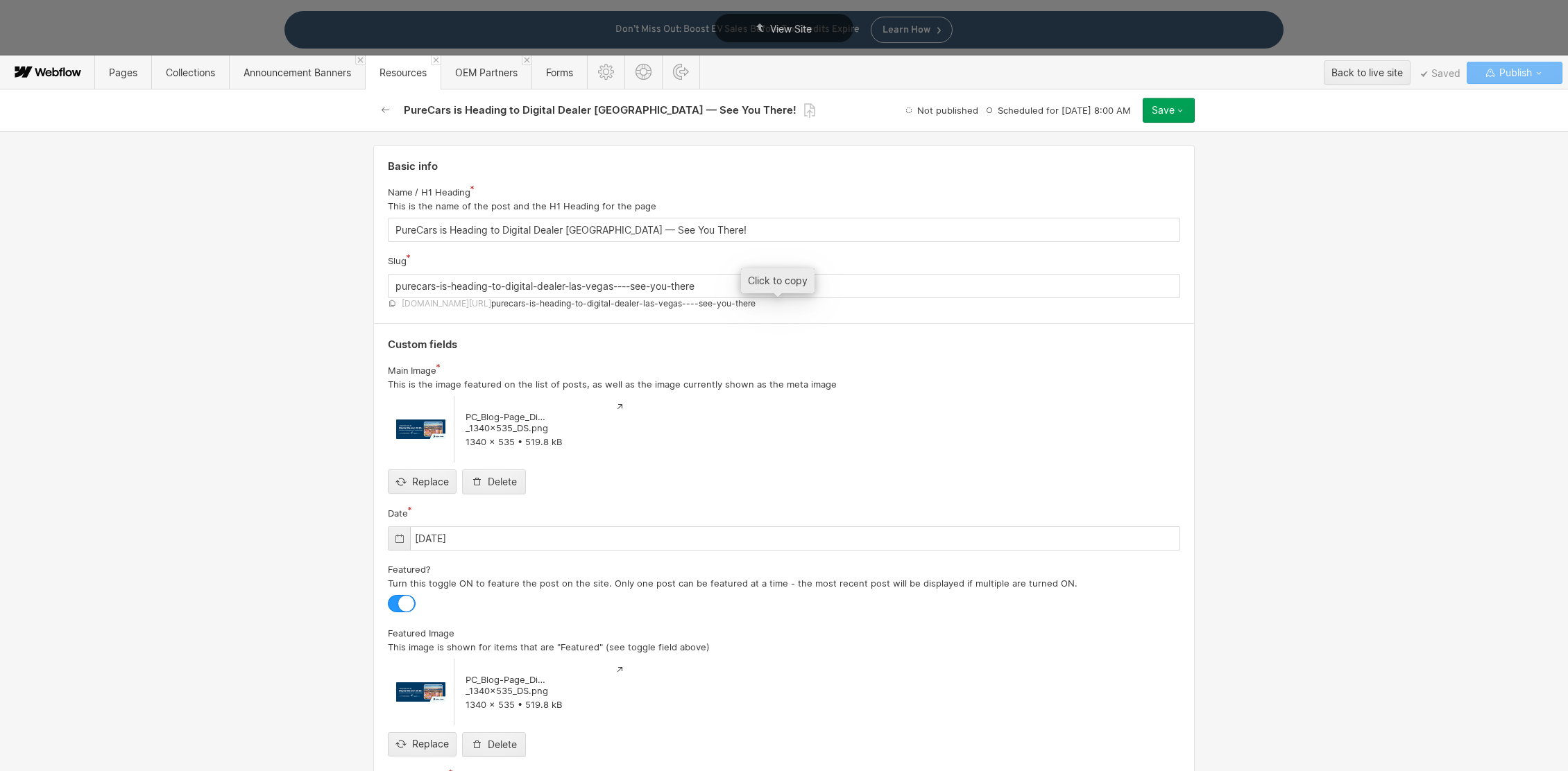
click at [677, 303] on span "purecars-is-heading-to-digital-dealer-las-vegas----see-you-there" at bounding box center [623, 303] width 264 height 11
